Goal: Task Accomplishment & Management: Manage account settings

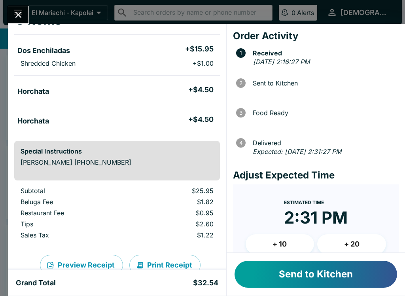
scroll to position [58, 0]
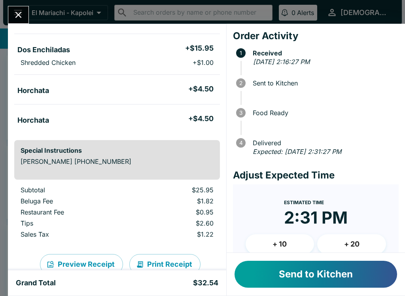
click at [270, 262] on button "Send to Kitchen" at bounding box center [315, 273] width 162 height 27
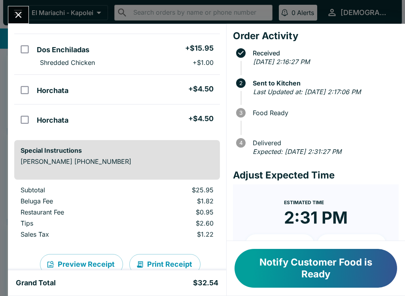
click at [30, 8] on div "[PERSON_NAME] Order # 009872 Pickup 3 Items Dos Enchiladas + $15.95 Shredded Ch…" at bounding box center [202, 148] width 405 height 296
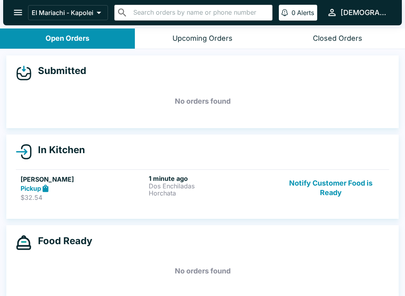
click at [210, 190] on p "Horchata" at bounding box center [211, 192] width 125 height 7
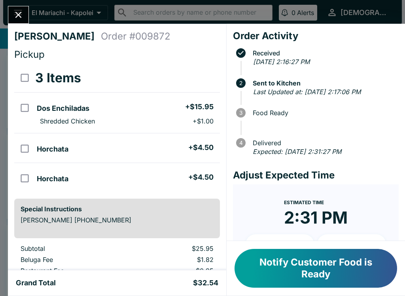
click at [20, 17] on icon "Close" at bounding box center [18, 15] width 6 height 6
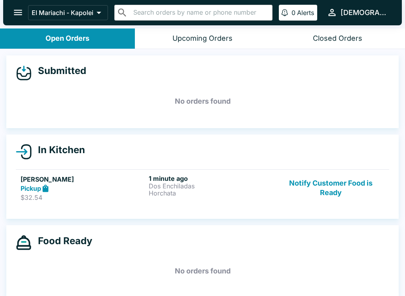
click at [190, 183] on p "Dos Enchiladas" at bounding box center [211, 185] width 125 height 7
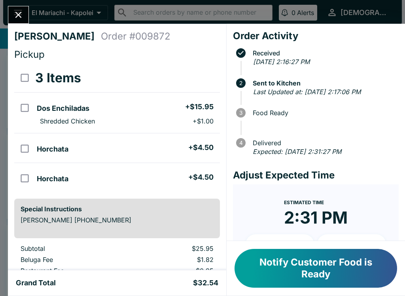
click at [316, 270] on button "Notify Customer Food is Ready" at bounding box center [315, 268] width 162 height 39
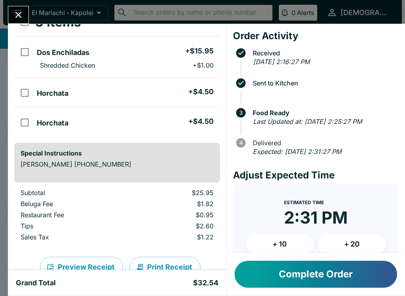
scroll to position [56, 0]
click at [309, 268] on button "Complete Order" at bounding box center [315, 273] width 162 height 27
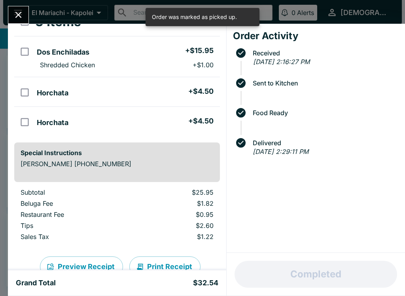
click at [9, 6] on div at bounding box center [18, 15] width 21 height 18
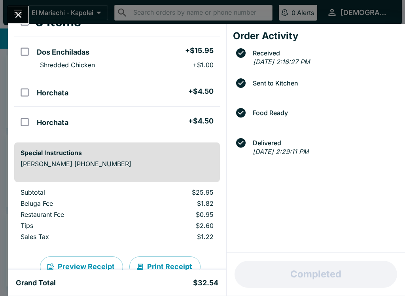
click at [26, 19] on button "Close" at bounding box center [18, 14] width 20 height 17
